Goal: Task Accomplishment & Management: Manage account settings

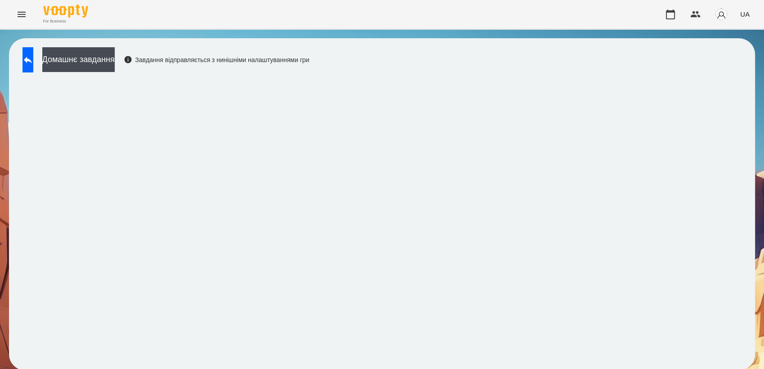
scroll to position [1, 0]
click at [26, 20] on button "Menu" at bounding box center [22, 15] width 22 height 22
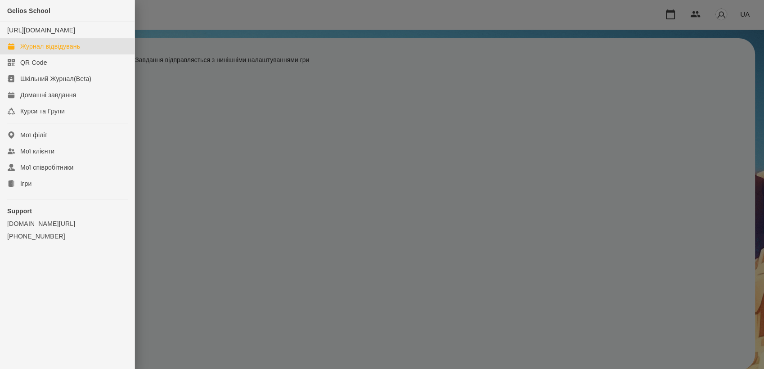
click at [47, 51] on div "Журнал відвідувань" at bounding box center [50, 46] width 60 height 9
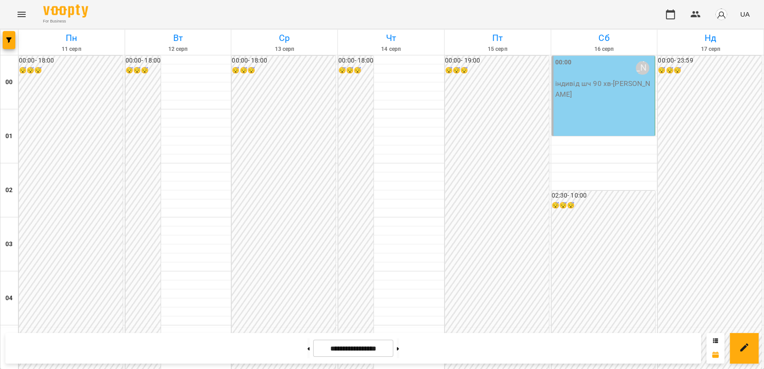
scroll to position [885, 0]
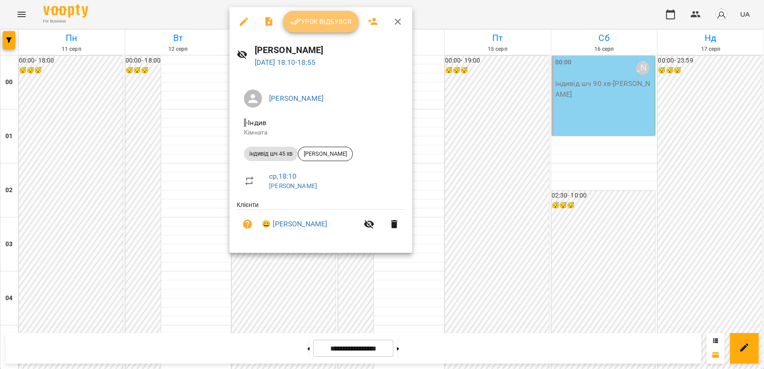
click at [331, 11] on button "Урок відбувся" at bounding box center [321, 22] width 76 height 22
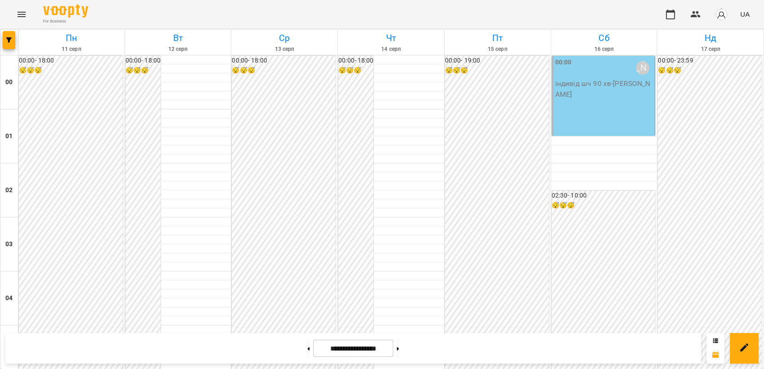
scroll to position [976, 0]
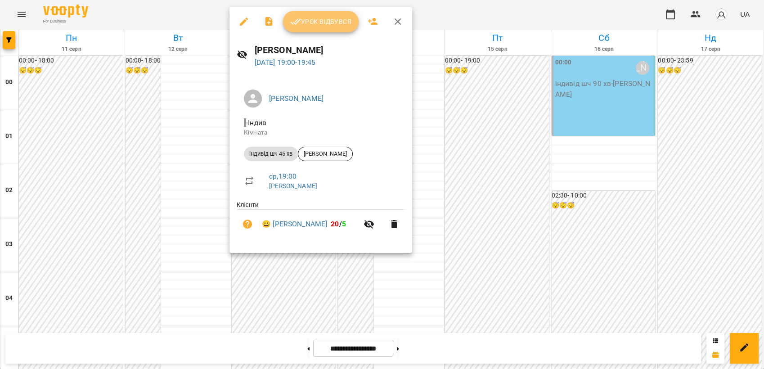
click at [312, 30] on button "Урок відбувся" at bounding box center [321, 22] width 76 height 22
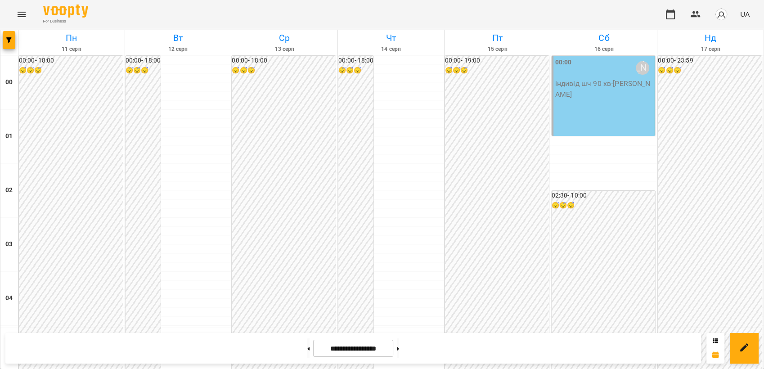
scroll to position [874, 0]
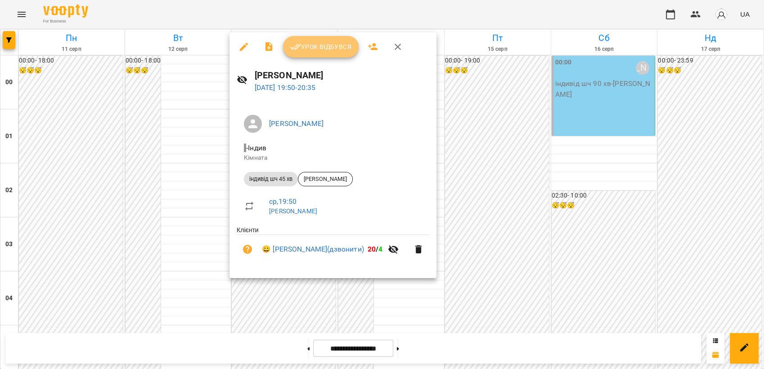
click at [329, 54] on button "Урок відбувся" at bounding box center [321, 47] width 76 height 22
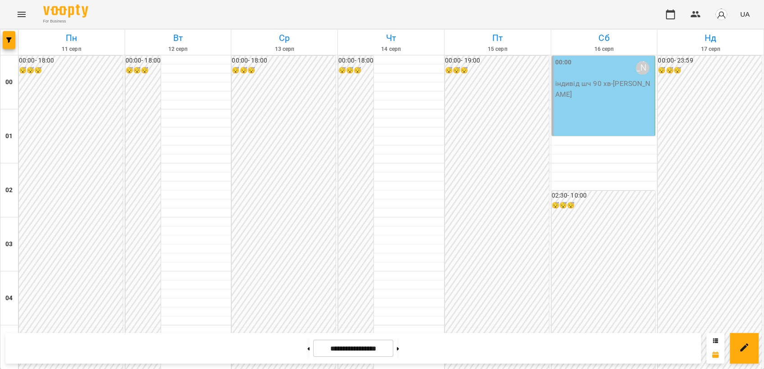
scroll to position [1022, 0]
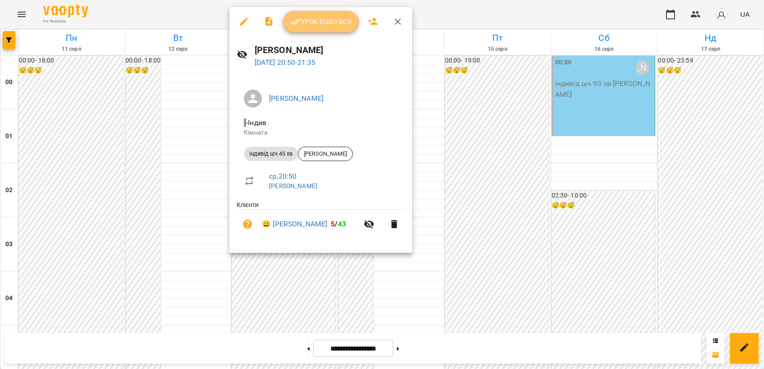
click at [330, 30] on button "Урок відбувся" at bounding box center [321, 22] width 76 height 22
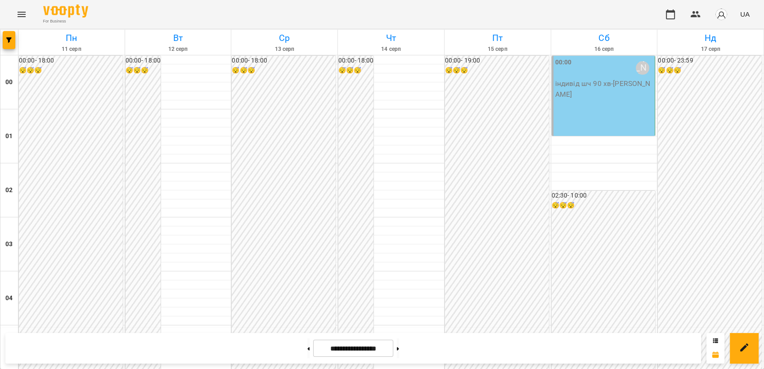
scroll to position [905, 0]
